Goal: Use online tool/utility: Utilize a website feature to perform a specific function

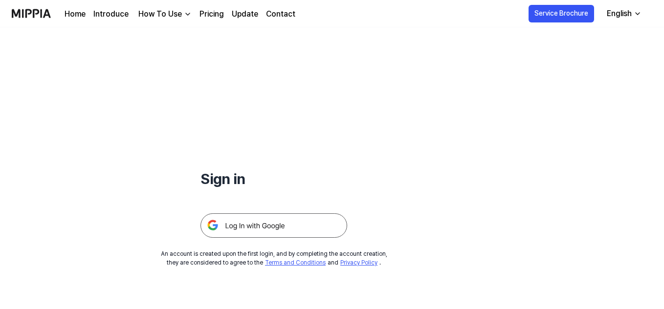
click at [282, 219] on img at bounding box center [273, 226] width 147 height 24
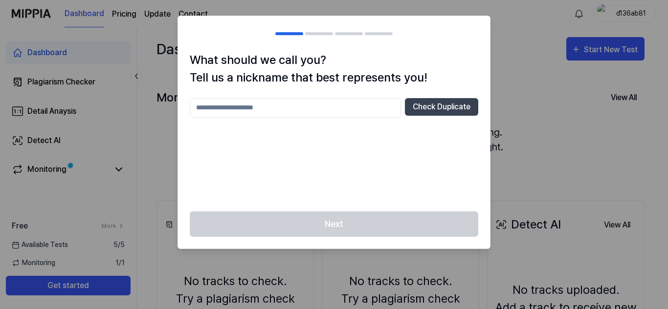
click at [344, 108] on input "text" at bounding box center [295, 108] width 211 height 20
type input "****"
click at [411, 104] on button "Check Duplicate" at bounding box center [441, 107] width 73 height 18
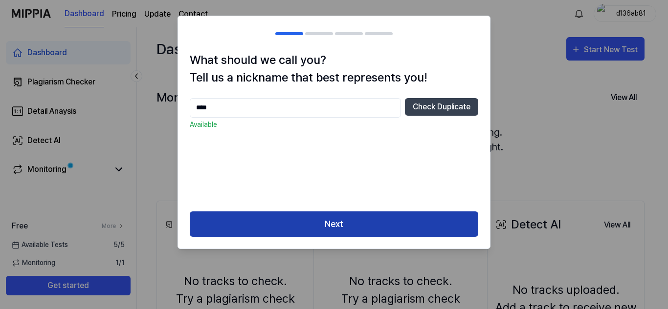
click at [354, 219] on button "Next" at bounding box center [334, 225] width 288 height 26
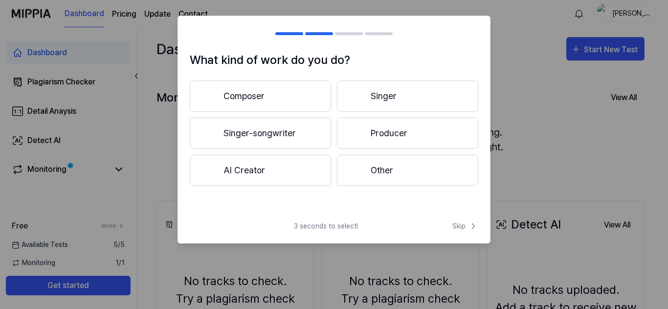
click at [376, 166] on button "Other" at bounding box center [407, 170] width 141 height 31
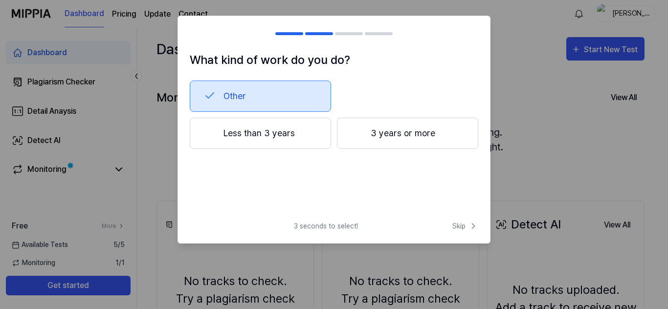
click at [391, 135] on button "3 years or more" at bounding box center [407, 133] width 141 height 31
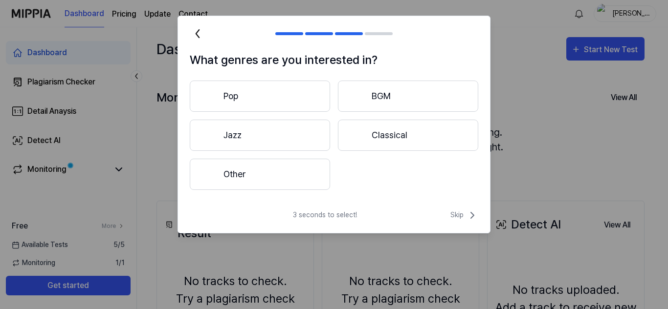
click at [290, 93] on button "Pop" at bounding box center [260, 96] width 140 height 31
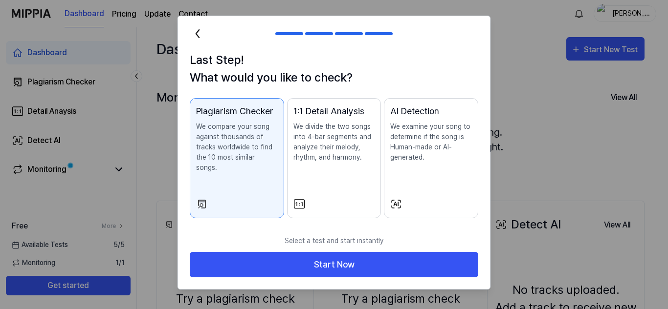
click at [203, 36] on icon at bounding box center [198, 34] width 16 height 16
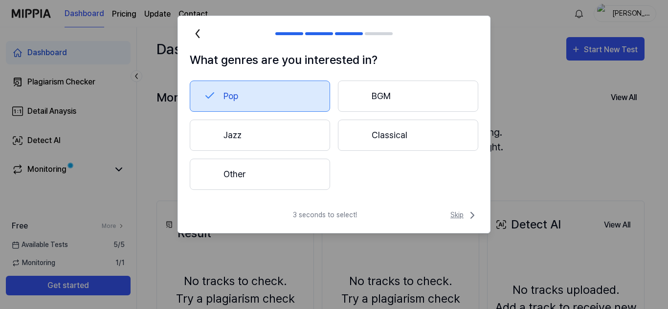
click at [464, 212] on span "Skip" at bounding box center [464, 216] width 28 height 12
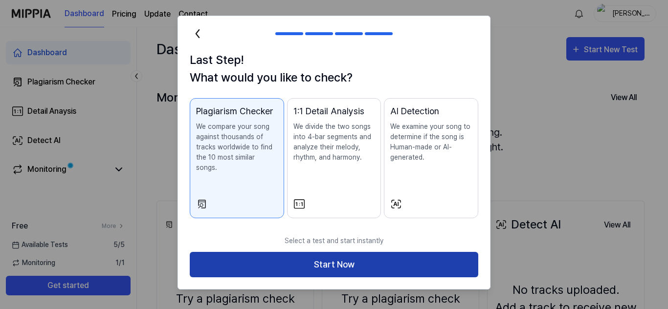
click at [389, 252] on button "Start Now" at bounding box center [334, 265] width 288 height 26
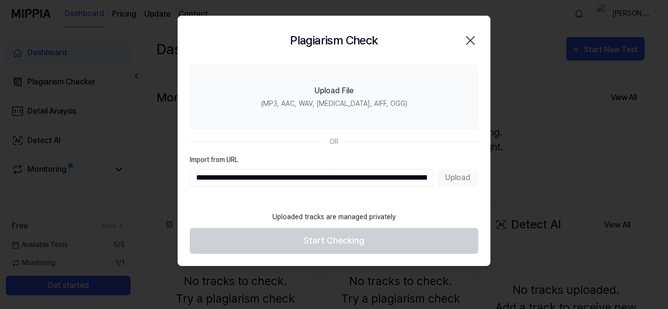
scroll to position [0, 512]
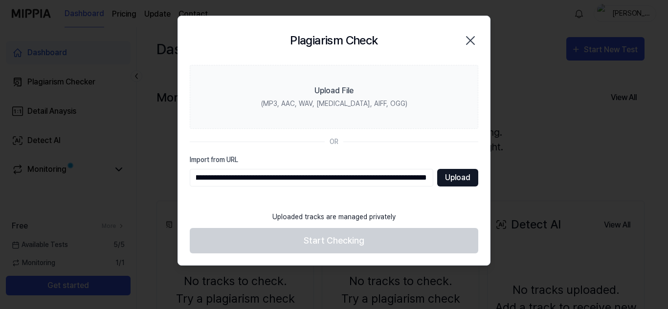
type input "**********"
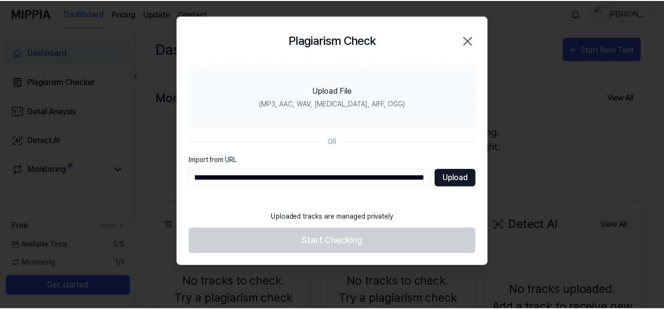
scroll to position [0, 0]
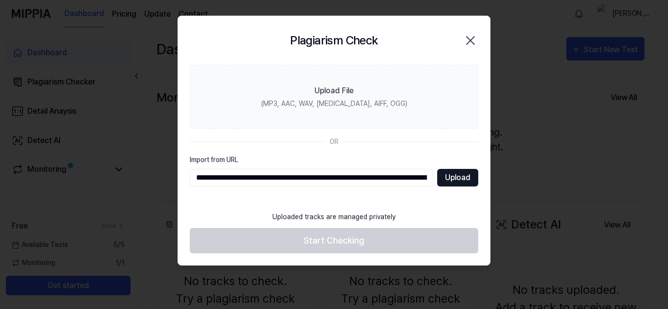
click at [453, 174] on button "Upload" at bounding box center [457, 178] width 41 height 18
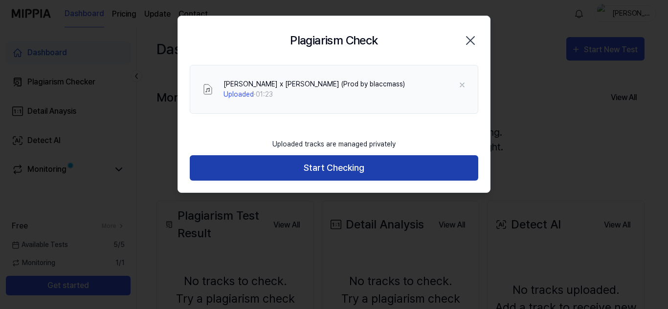
click at [331, 169] on button "Start Checking" at bounding box center [334, 168] width 288 height 26
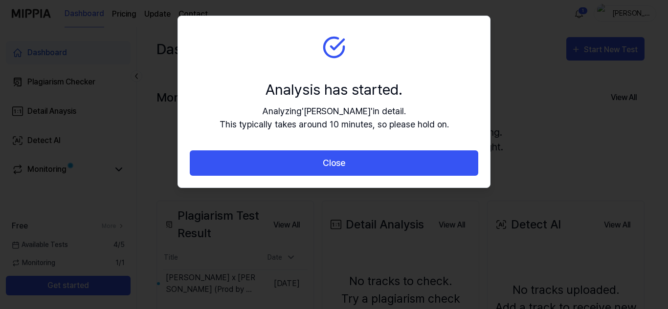
click at [322, 54] on section "Analysis has started. Analyzing ' Kendrick L... ' in detail. This typically tak…" at bounding box center [334, 83] width 312 height 134
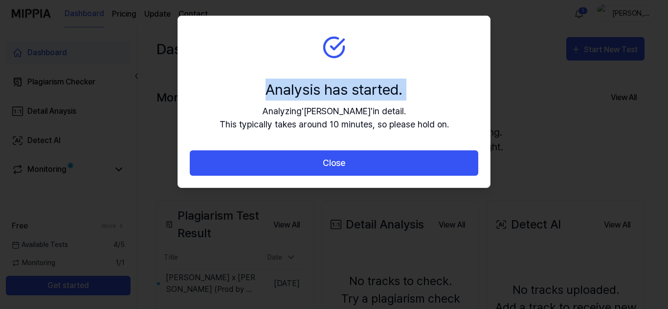
click at [322, 54] on section "Analysis has started. Analyzing ' Kendrick L... ' in detail. This typically tak…" at bounding box center [334, 83] width 312 height 134
click at [280, 33] on section "Analysis has started. Analyzing ' Kendrick L... ' in detail. This typically tak…" at bounding box center [334, 83] width 312 height 134
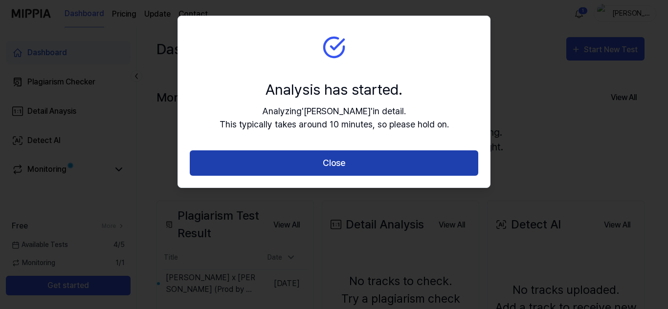
click at [302, 165] on button "Close" at bounding box center [334, 164] width 288 height 26
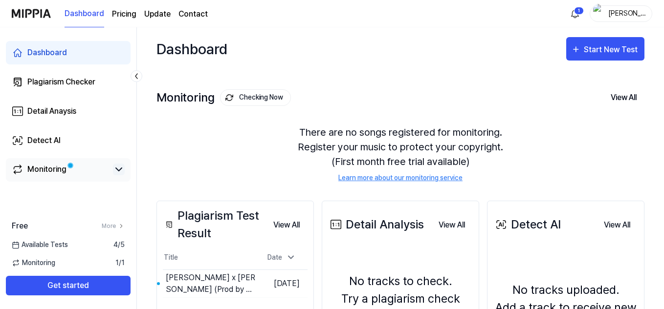
click at [122, 170] on icon at bounding box center [119, 170] width 12 height 12
click at [120, 170] on icon at bounding box center [119, 169] width 6 height 3
click at [99, 265] on div "Monitoring 1 / 1" at bounding box center [68, 263] width 136 height 10
click at [122, 170] on icon at bounding box center [119, 170] width 12 height 12
click at [119, 170] on icon at bounding box center [119, 170] width 12 height 12
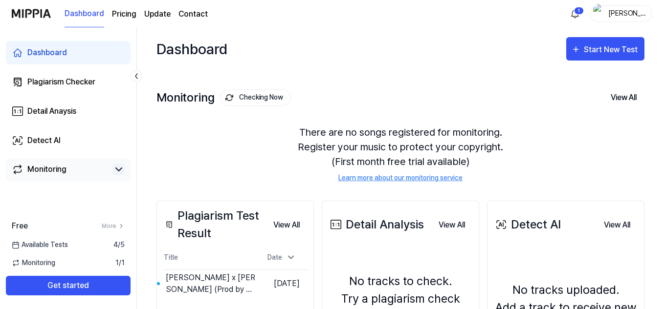
click at [122, 172] on icon at bounding box center [119, 170] width 12 height 12
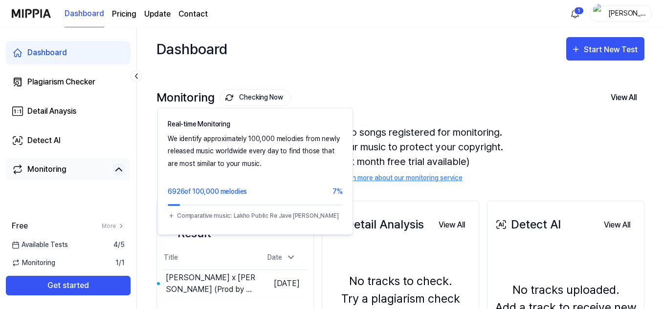
click at [228, 98] on img at bounding box center [229, 98] width 8 height 8
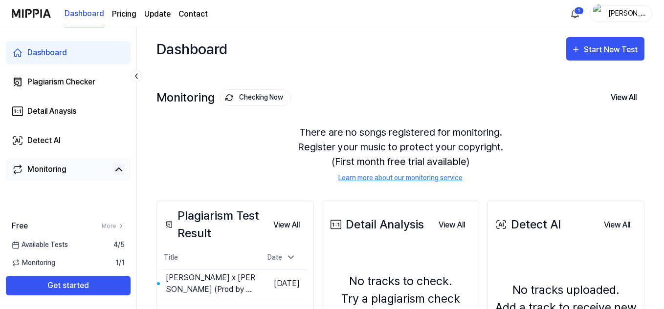
click at [236, 106] on button "Checking Now" at bounding box center [255, 97] width 71 height 17
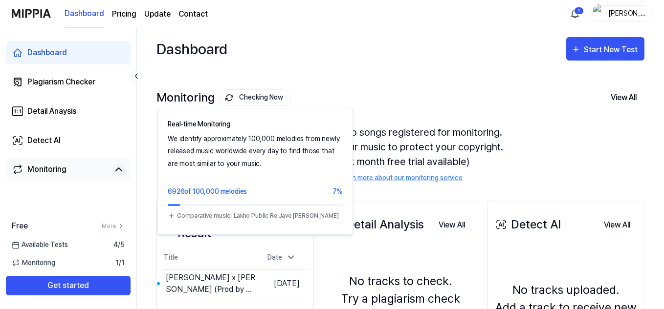
click at [208, 73] on div "Monitoring Checking Now Real-time Monitoring We identify approximately 100,000 …" at bounding box center [400, 125] width 488 height 111
